Goal: Find specific page/section: Find specific page/section

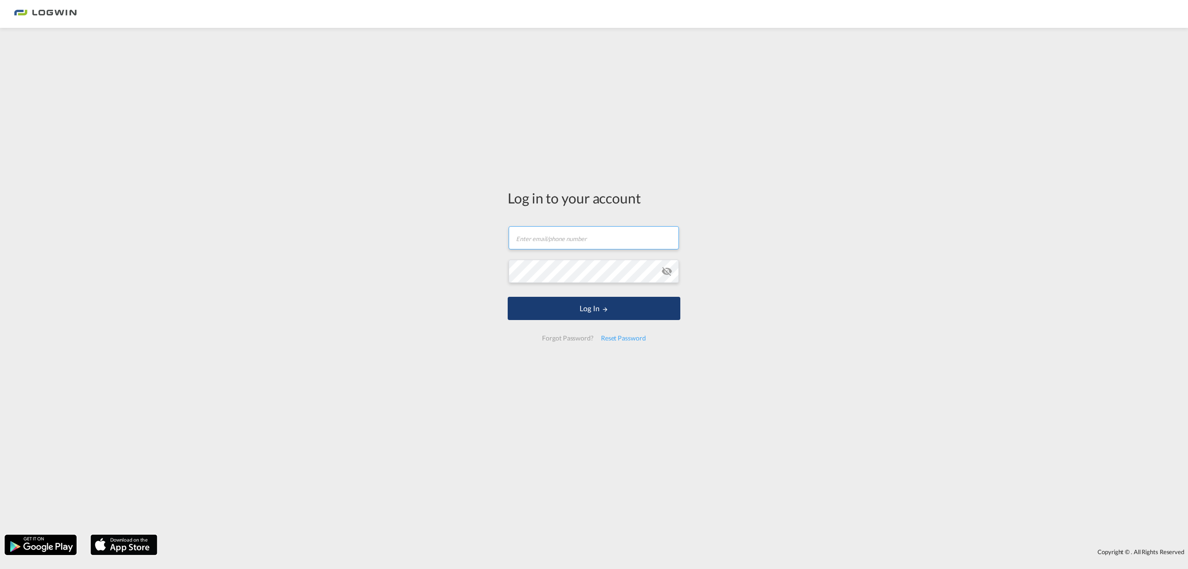
type input "[PERSON_NAME][EMAIL_ADDRESS][PERSON_NAME][DOMAIN_NAME]"
click at [524, 301] on button "Log In" at bounding box center [594, 308] width 173 height 23
